Goal: Entertainment & Leisure: Consume media (video, audio)

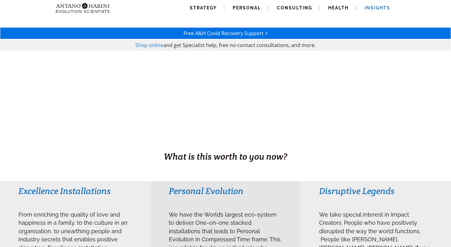
click at [366, 8] on span "Insights" at bounding box center [377, 7] width 26 height 5
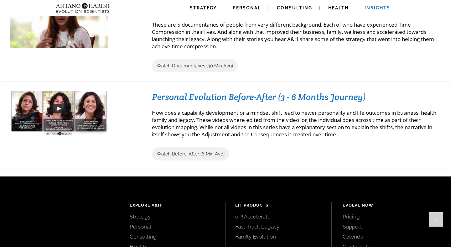
scroll to position [687, 0]
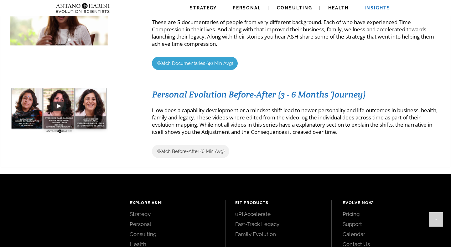
click at [183, 66] on span "Watch Documentaries (40 Min Avg)" at bounding box center [194, 63] width 76 height 6
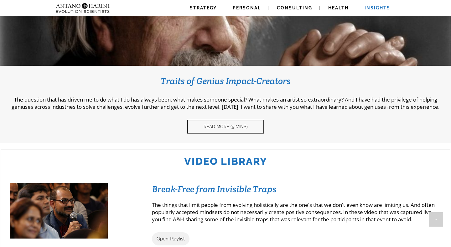
scroll to position [423, 0]
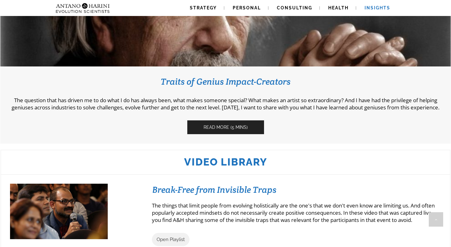
click at [215, 130] on span "Read More (5 Mins)" at bounding box center [225, 127] width 44 height 5
click at [261, 223] on p "The things that limit people from evolving holistically are the one's that we d…" at bounding box center [296, 213] width 289 height 22
